Goal: Information Seeking & Learning: Learn about a topic

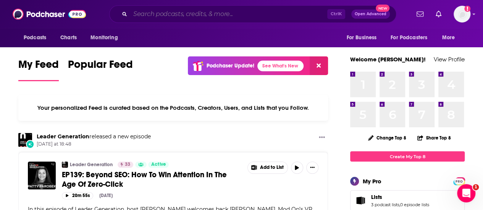
click at [166, 16] on input "Search podcasts, credits, & more..." at bounding box center [228, 14] width 197 height 12
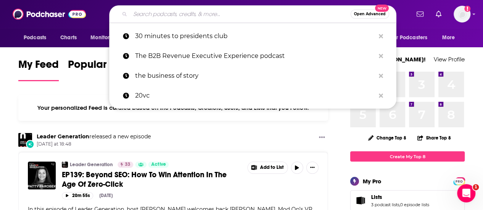
paste input "30 Minutes to President's Club"
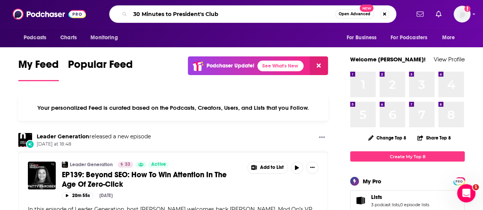
type input "30 Minutes to President's Club"
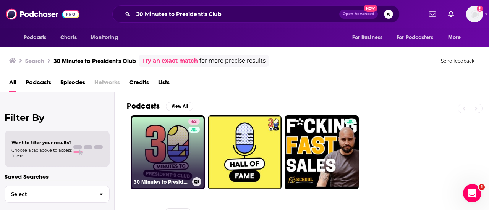
click at [168, 140] on link "63 30 Minutes to President's Club | No-Nonsense Sales" at bounding box center [168, 153] width 74 height 74
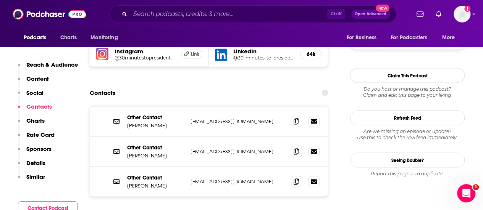
scroll to position [687, 0]
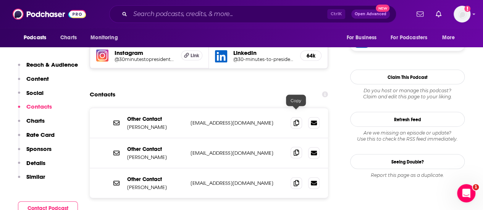
click at [297, 150] on icon at bounding box center [296, 153] width 5 height 6
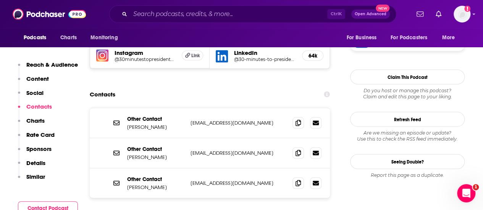
click at [202, 21] on div "Ctrl K Open Advanced New" at bounding box center [252, 14] width 287 height 18
click at [198, 14] on input "Search podcasts, credits, & more..." at bounding box center [228, 14] width 197 height 12
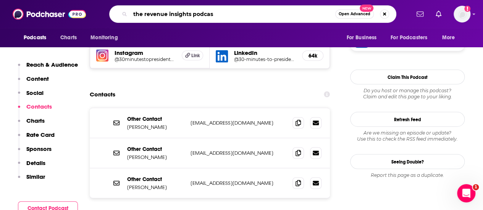
type input "the revenue insights podcast"
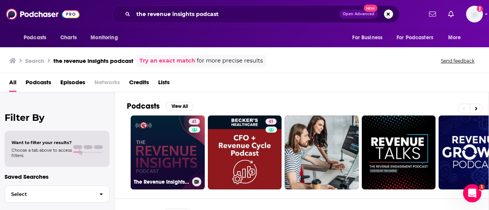
click at [160, 150] on link "41 The Revenue Insights Podcast" at bounding box center [168, 153] width 74 height 74
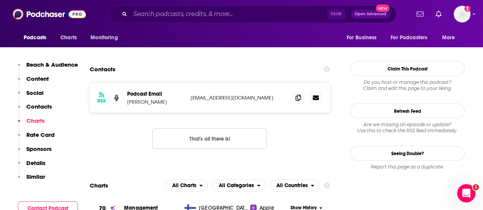
scroll to position [736, 0]
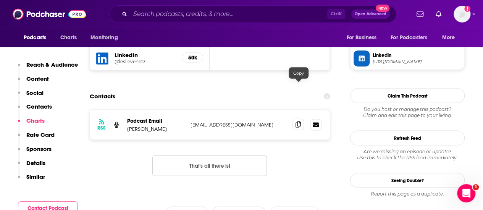
click at [297, 122] on icon at bounding box center [298, 125] width 5 height 6
click at [153, 12] on input "Search podcasts, credits, & more..." at bounding box center [228, 14] width 197 height 12
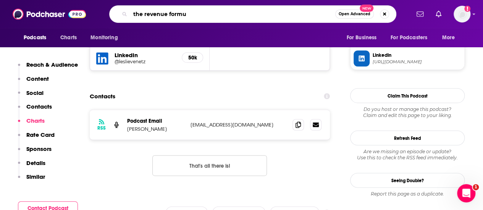
type input "the revenue formul"
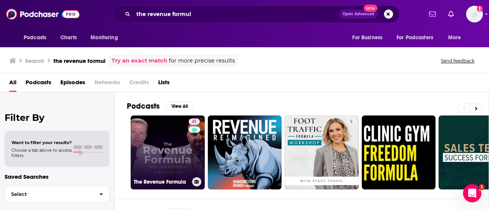
click at [146, 149] on link "41 The Revenue Formula" at bounding box center [168, 153] width 74 height 74
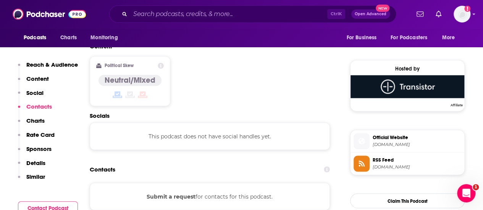
scroll to position [567, 0]
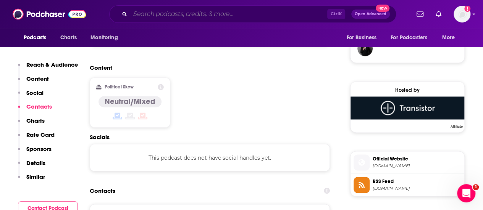
click at [171, 11] on input "Search podcasts, credits, & more..." at bounding box center [228, 14] width 197 height 12
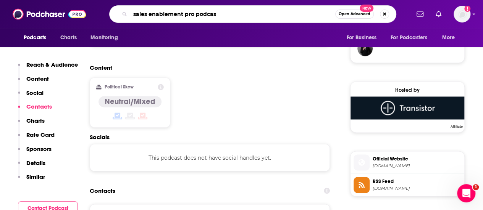
type input "sales enablement pro podcast"
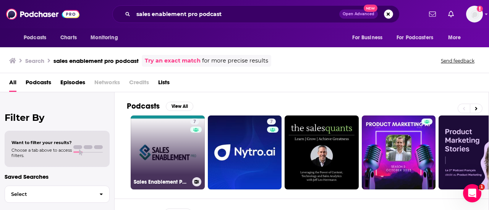
click at [191, 142] on div "7" at bounding box center [195, 148] width 11 height 59
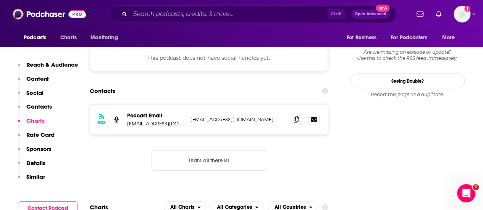
scroll to position [697, 0]
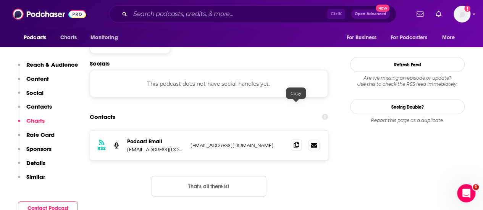
click at [297, 142] on icon at bounding box center [296, 145] width 5 height 6
click at [161, 17] on input "Search podcasts, credits, & more..." at bounding box center [228, 14] width 197 height 12
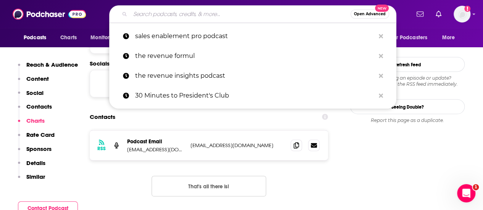
paste input "The Dumb Guys Guide to Sales Enablement"
type input "The Dumb Guys Guide to Sales Enablement"
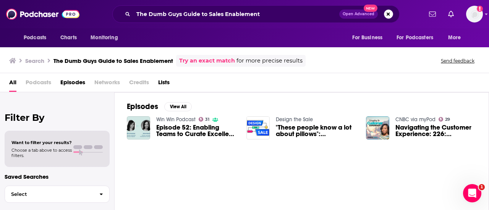
click at [205, 64] on link "Try an exact match" at bounding box center [207, 61] width 56 height 9
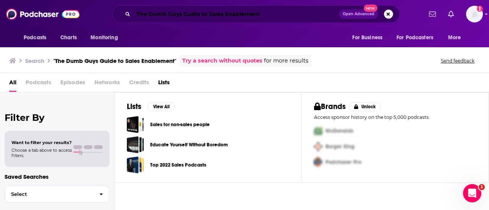
click at [202, 11] on input "The Dumb Guys Guide to Sales Enablement" at bounding box center [236, 14] width 206 height 12
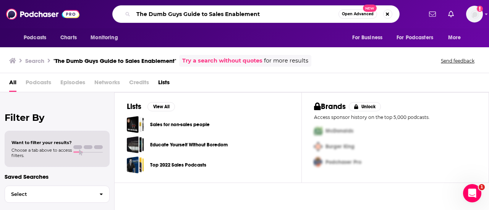
click at [202, 11] on input "The Dumb Guys Guide to Sales Enablement" at bounding box center [235, 14] width 205 height 12
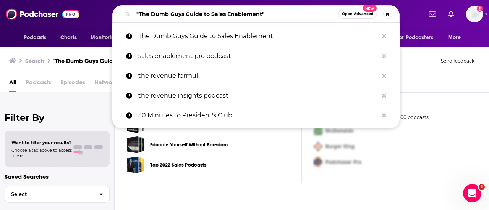
paste input "The State of Sales Enablement"
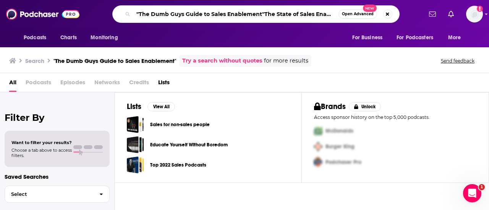
scroll to position [0, 13]
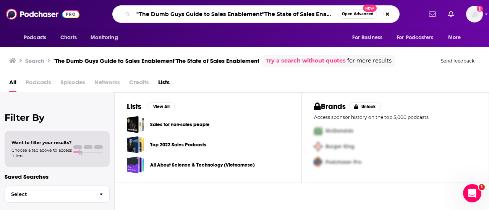
drag, startPoint x: 262, startPoint y: 12, endPoint x: 115, endPoint y: 6, distance: 147.1
click at [115, 6] on div ""The Dumb Guys Guide to Sales Enablement"The State of Sales Enablement Open Adv…" at bounding box center [255, 14] width 287 height 18
type input "The State of Sales Enablement"
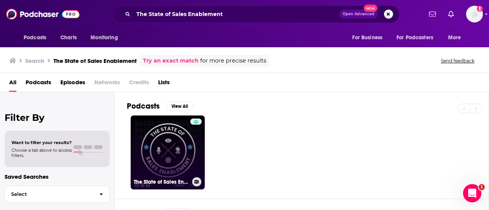
click at [157, 136] on link "The State of Sales Enablement" at bounding box center [168, 153] width 74 height 74
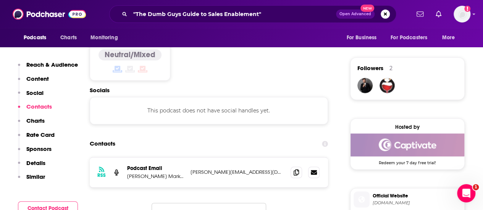
scroll to position [580, 0]
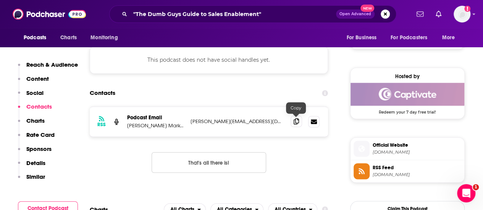
click at [294, 119] on icon at bounding box center [296, 121] width 5 height 6
